Goal: Task Accomplishment & Management: Use online tool/utility

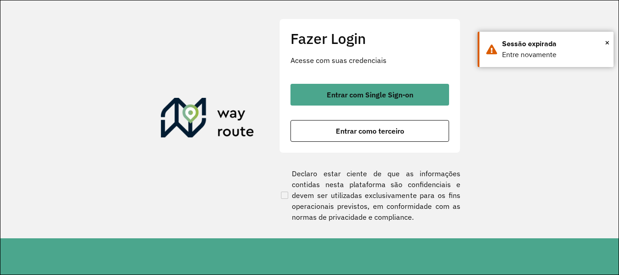
scroll to position [594, 0]
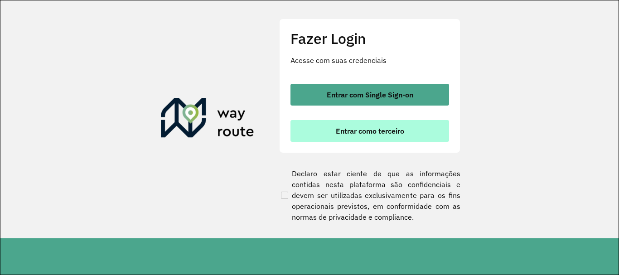
click at [358, 128] on span "Entrar como terceiro" at bounding box center [370, 130] width 68 height 7
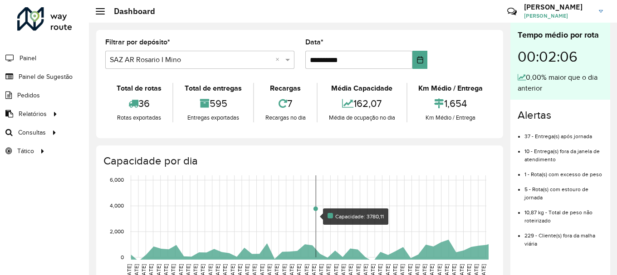
scroll to position [594, 0]
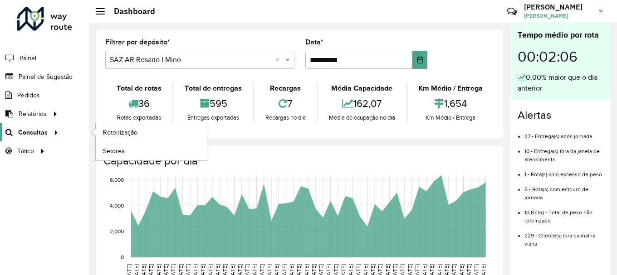
click at [39, 131] on span "Consultas" at bounding box center [32, 133] width 29 height 10
click at [125, 131] on span "Roteirização" at bounding box center [121, 133] width 37 height 10
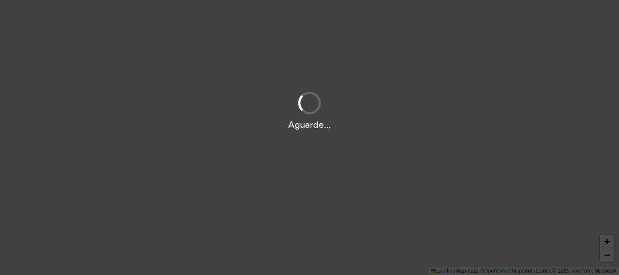
scroll to position [594, 0]
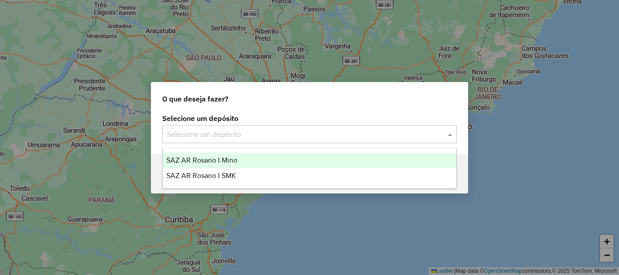
click at [452, 134] on span at bounding box center [451, 134] width 11 height 11
click at [217, 161] on span "SAZ AR Rosario I Mino" at bounding box center [201, 160] width 71 height 8
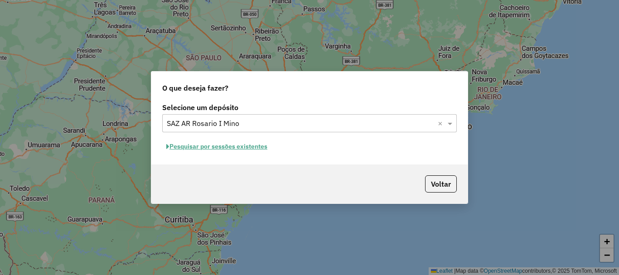
click at [217, 148] on button "Pesquisar por sessões existentes" at bounding box center [216, 147] width 109 height 14
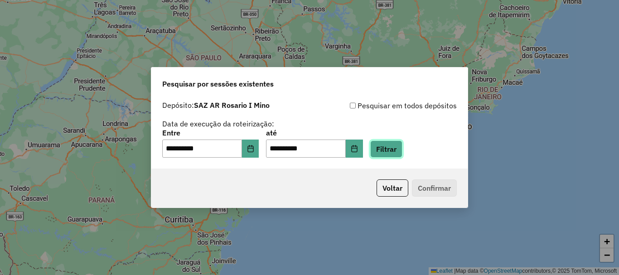
click at [403, 148] on button "Filtrar" at bounding box center [386, 149] width 32 height 17
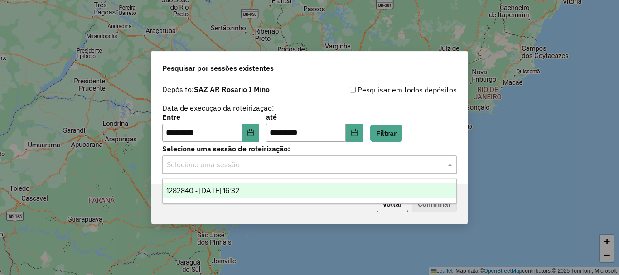
click at [449, 166] on span at bounding box center [451, 164] width 11 height 11
click at [239, 188] on span "1282840 - 26/09/2025 16:32" at bounding box center [202, 191] width 73 height 8
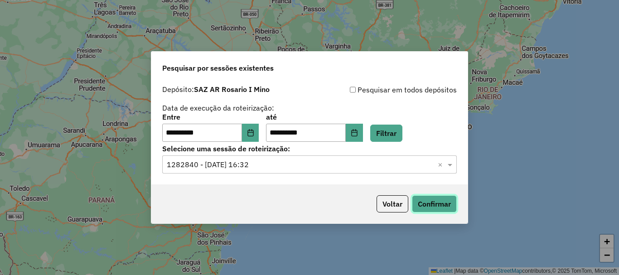
click at [429, 200] on button "Confirmar" at bounding box center [434, 203] width 45 height 17
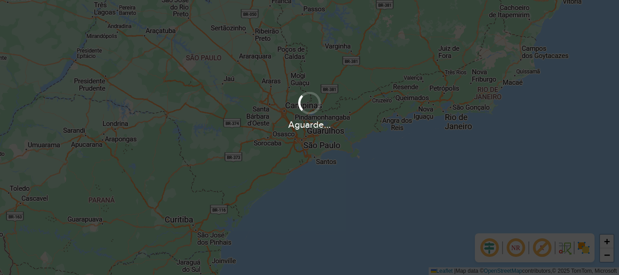
scroll to position [594, 0]
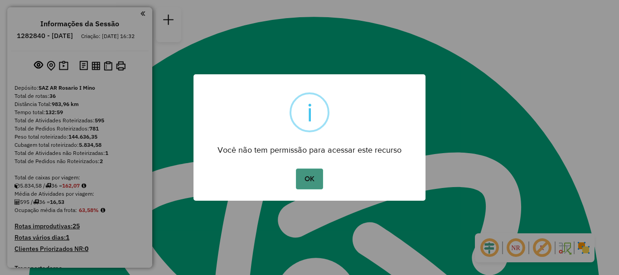
click at [322, 178] on button "OK" at bounding box center [309, 179] width 27 height 21
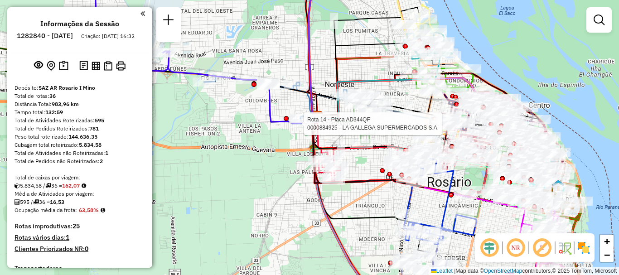
select select "**********"
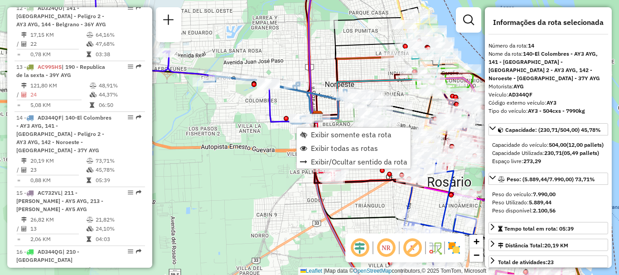
scroll to position [1050, 0]
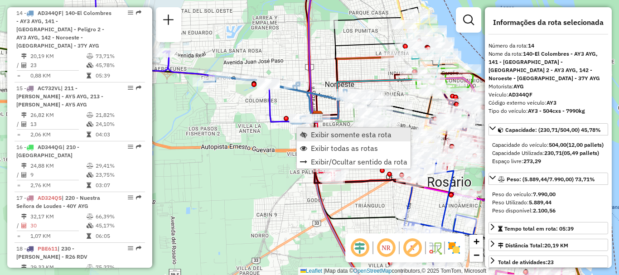
click at [332, 134] on span "Exibir somente esta rota" at bounding box center [351, 134] width 81 height 7
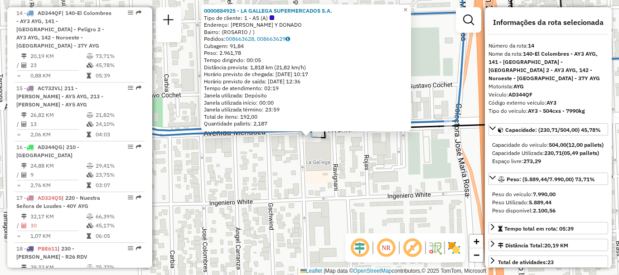
click at [323, 167] on div "0000884925 - LA GALLEGA SUPERMERCADOS S.A. Tipo de cliente: 1 - AS (A) Endereço…" at bounding box center [309, 137] width 619 height 275
